Goal: Task Accomplishment & Management: Use online tool/utility

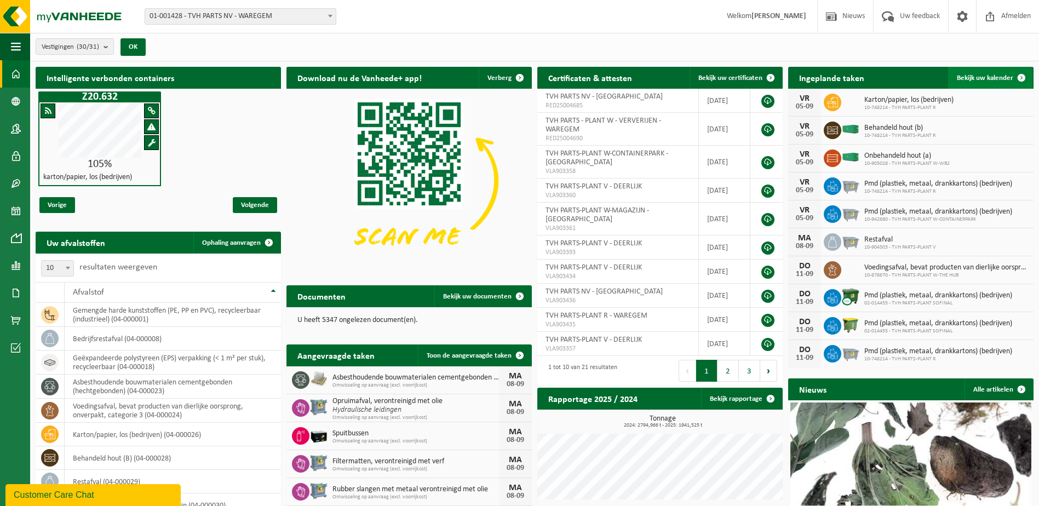
click at [1020, 76] on span at bounding box center [1021, 78] width 22 height 22
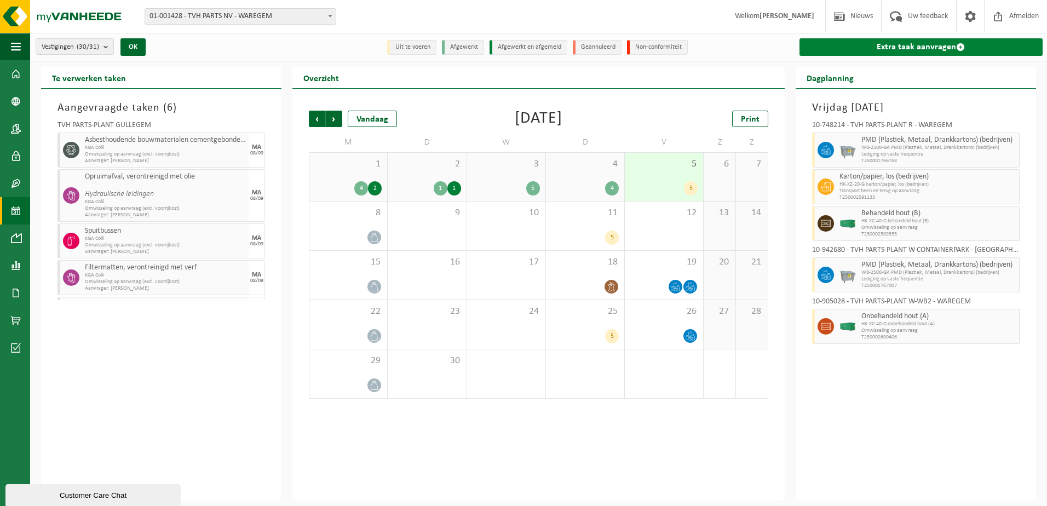
click at [961, 47] on span at bounding box center [960, 47] width 9 height 9
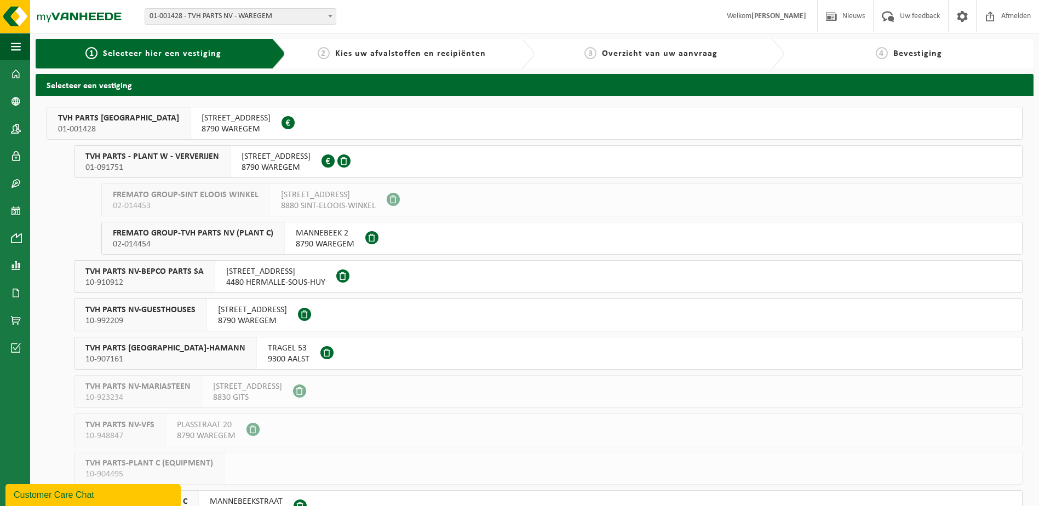
click at [181, 169] on span "01-091751" at bounding box center [152, 167] width 134 height 11
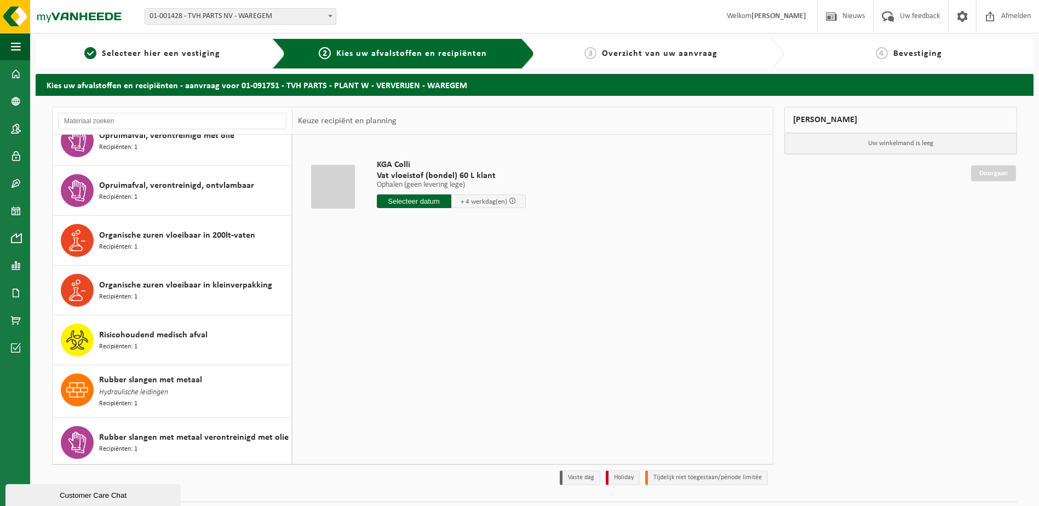
scroll to position [1369, 0]
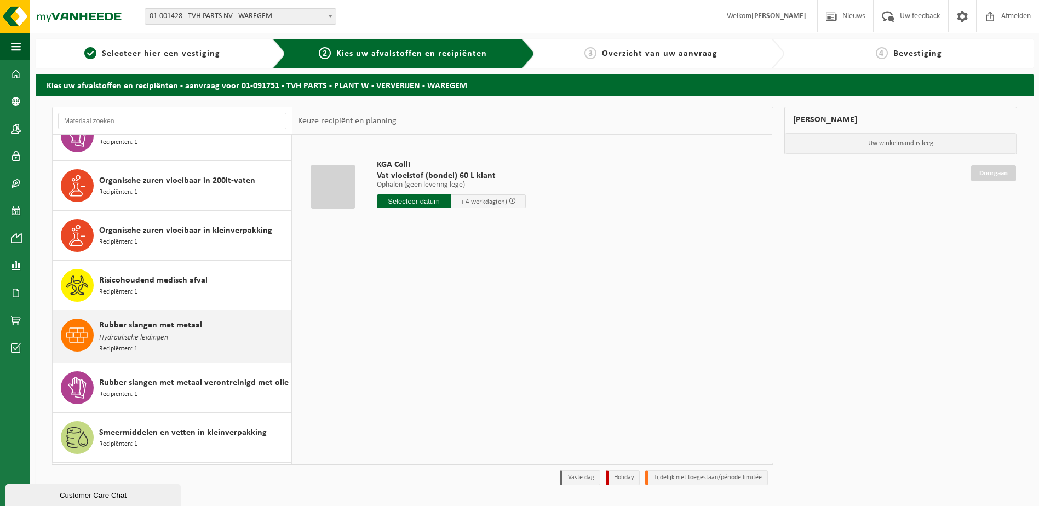
click at [99, 325] on span "Rubber slangen met metaal" at bounding box center [150, 325] width 103 height 13
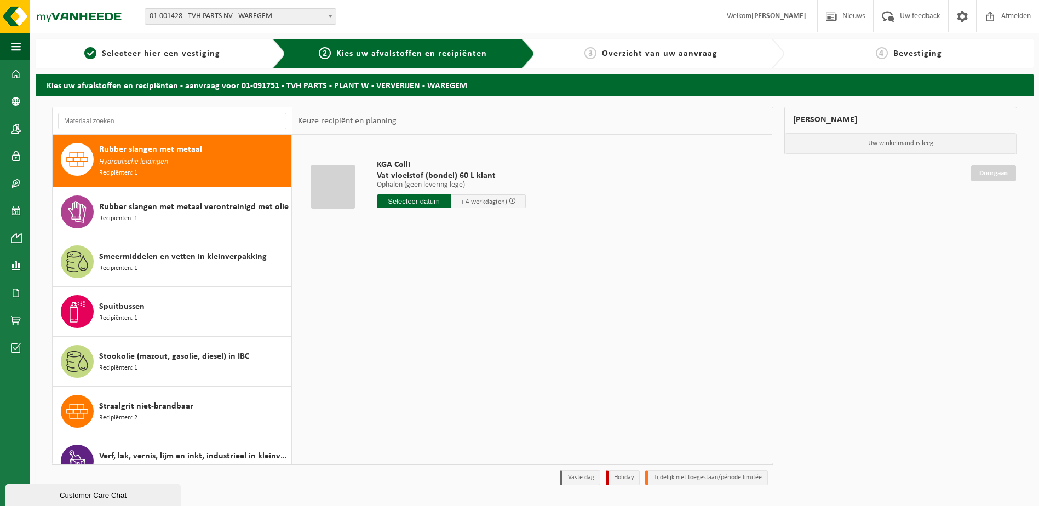
click at [99, 325] on div "Spuitbussen Recipiënten: 1" at bounding box center [193, 311] width 189 height 33
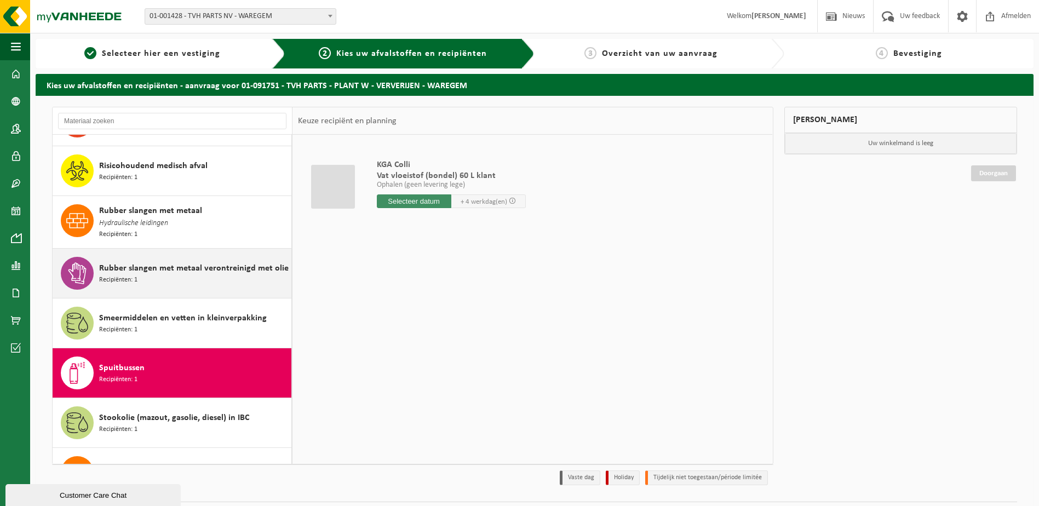
scroll to position [1391, 0]
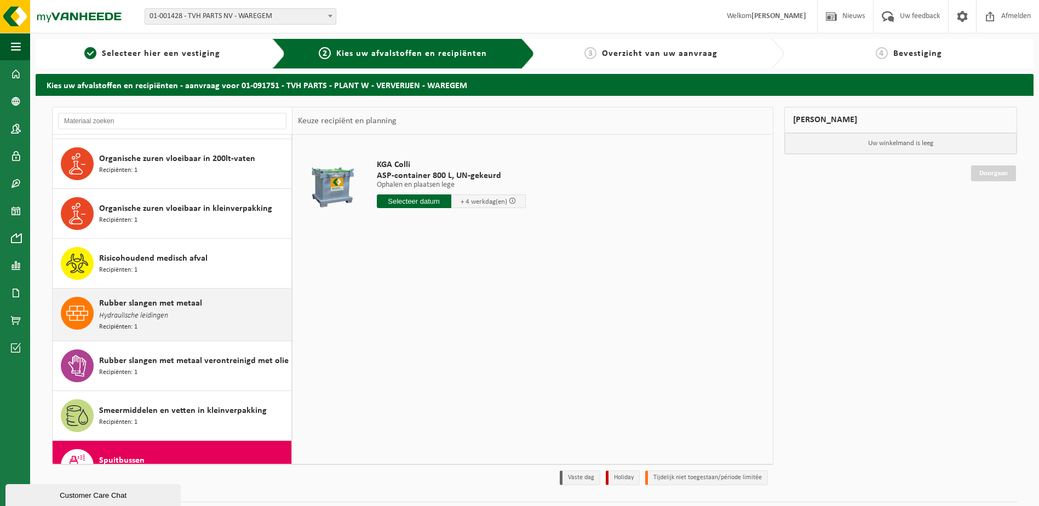
drag, startPoint x: 98, startPoint y: 298, endPoint x: 197, endPoint y: 306, distance: 99.4
click at [197, 306] on div "Rubber slangen met metaal Hydraulische leidingen Recipiënten: 1" at bounding box center [172, 315] width 239 height 52
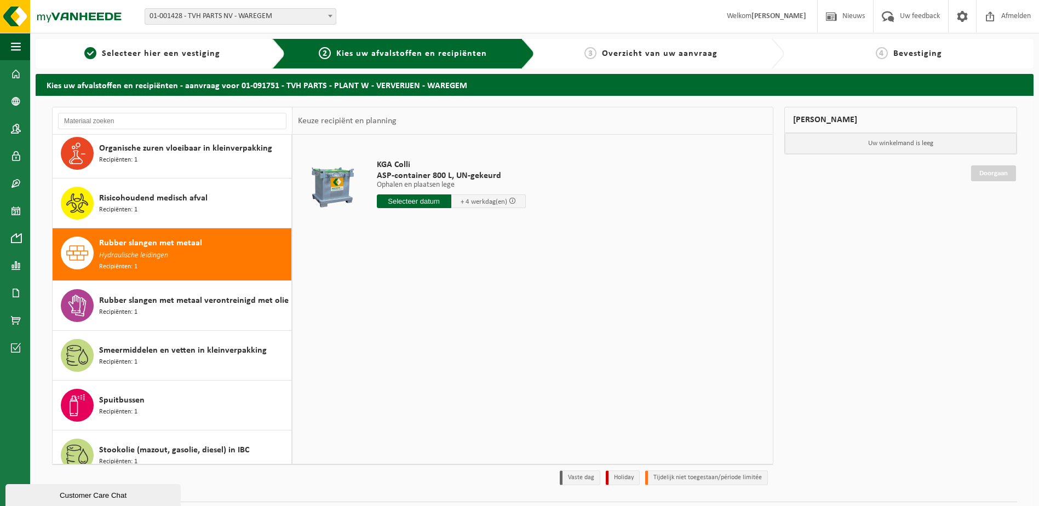
scroll to position [1545, 0]
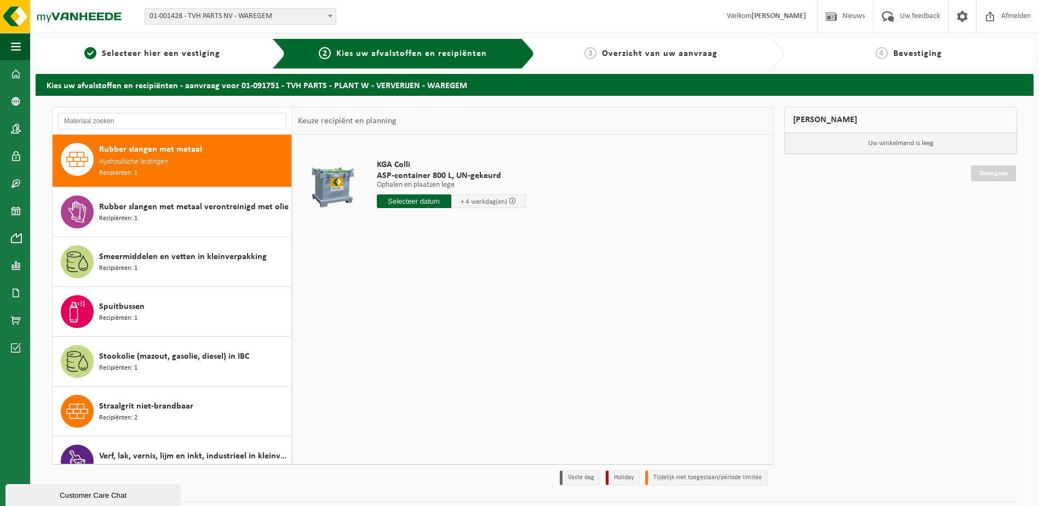
click at [149, 169] on div "Rubber slangen met metaal Hydraulische leidingen Recipiënten: 1" at bounding box center [193, 161] width 189 height 36
drag, startPoint x: 99, startPoint y: 147, endPoint x: 213, endPoint y: 147, distance: 113.9
click at [213, 147] on div "Rubber slangen met metaal Hydraulische leidingen Recipiënten: 1" at bounding box center [193, 161] width 189 height 36
drag, startPoint x: 213, startPoint y: 147, endPoint x: 107, endPoint y: 145, distance: 105.7
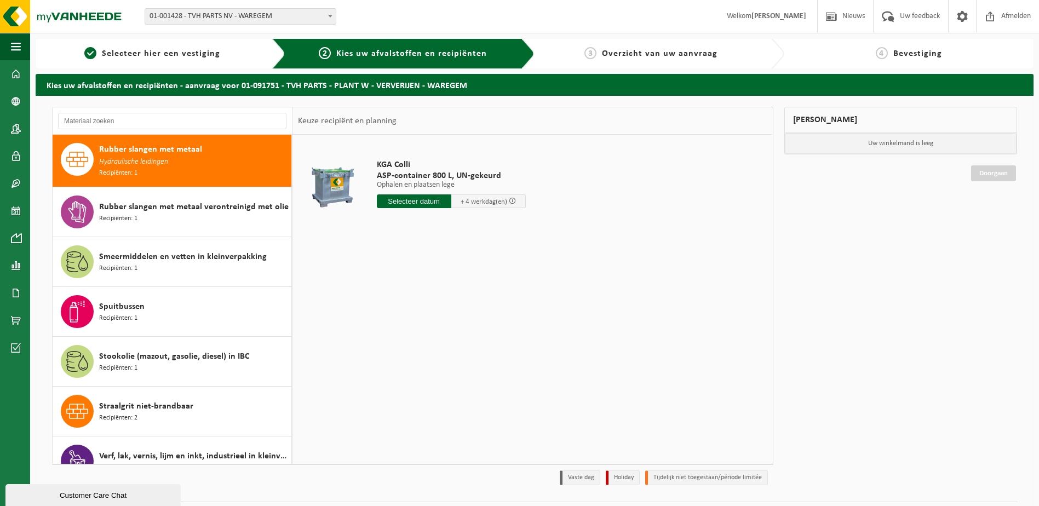
click at [107, 145] on div "Rubber slangen met metaal Hydraulische leidingen Recipiënten: 1" at bounding box center [193, 161] width 189 height 36
